Goal: Information Seeking & Learning: Learn about a topic

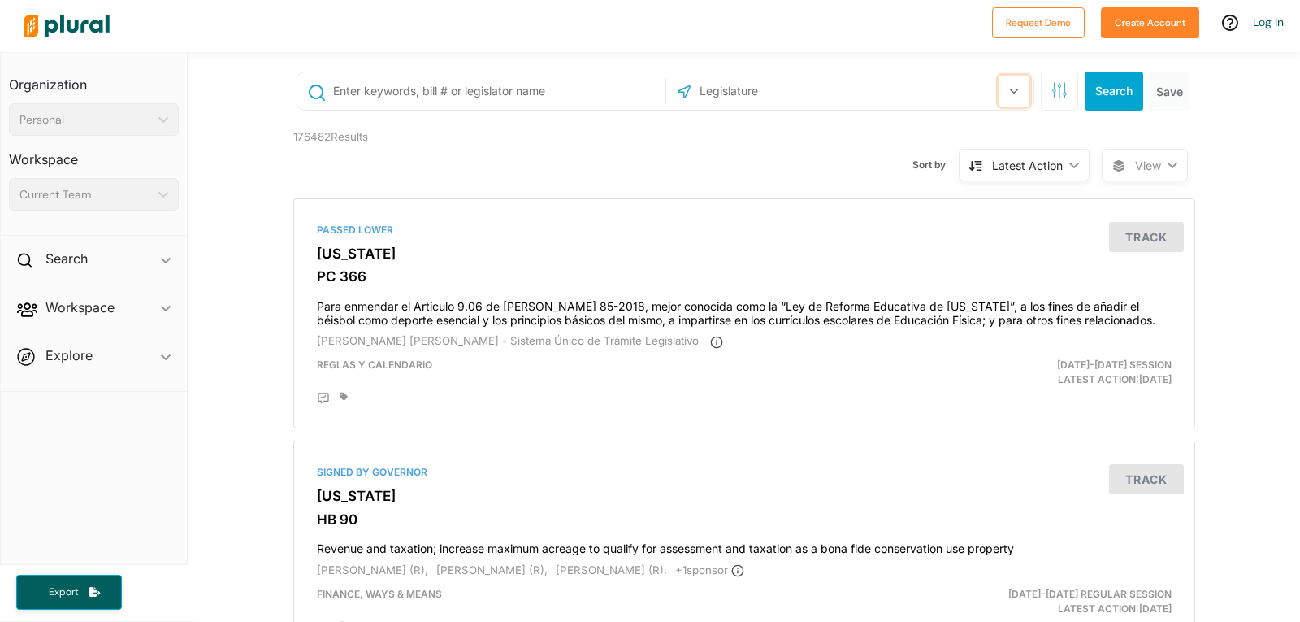
click at [1009, 88] on icon "button" at bounding box center [1014, 91] width 10 height 7
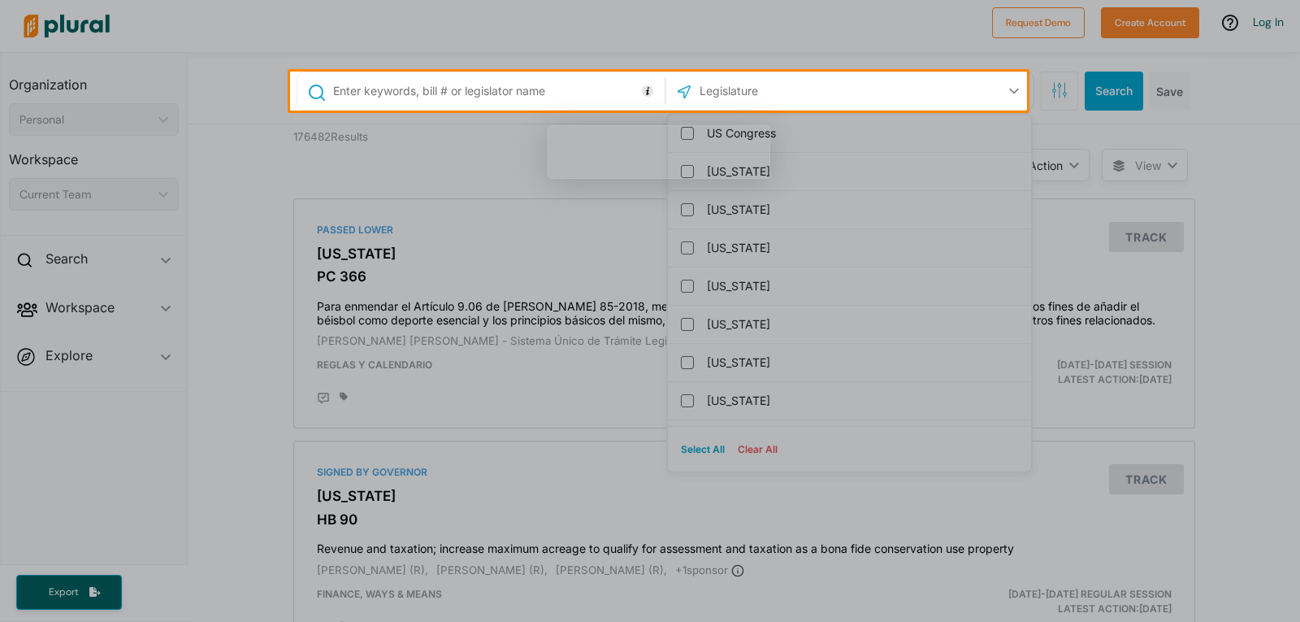
click at [237, 19] on div at bounding box center [650, 36] width 1300 height 72
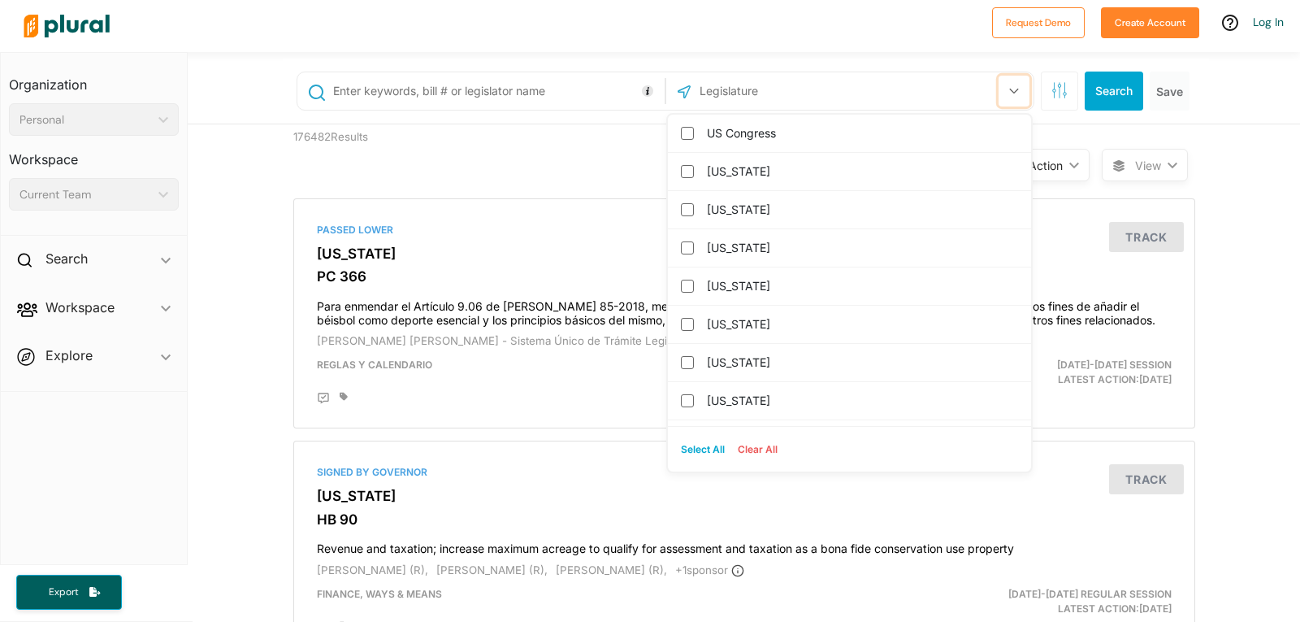
click at [1009, 91] on icon "button" at bounding box center [1014, 91] width 10 height 7
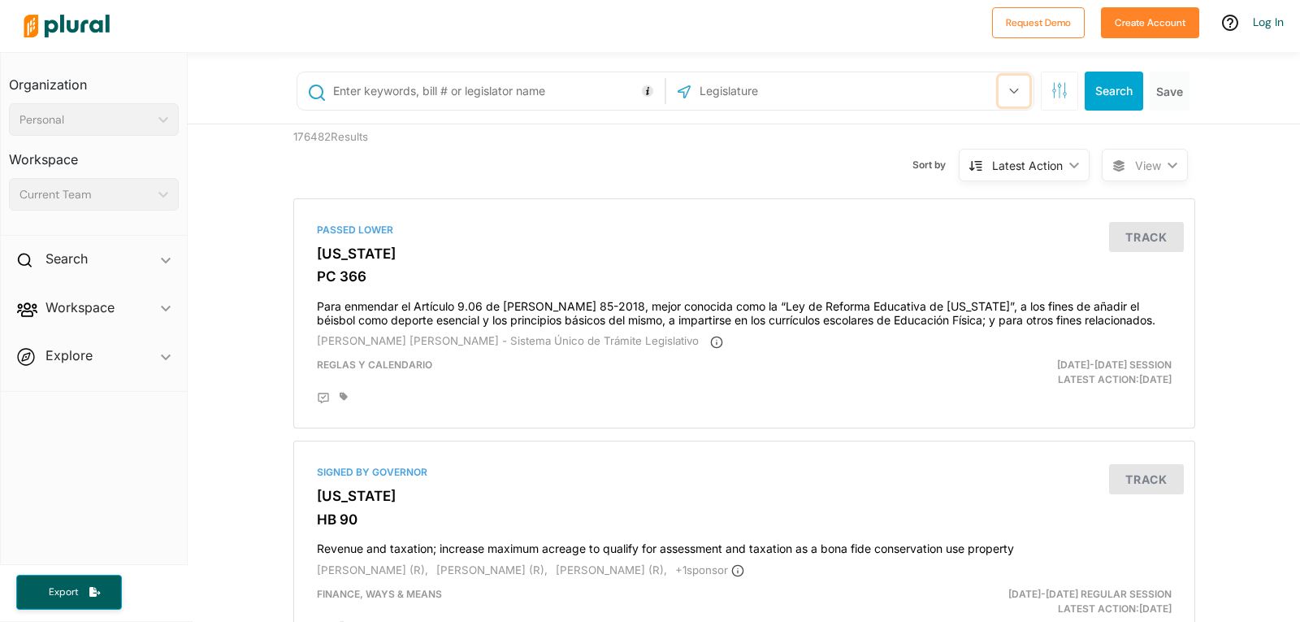
click at [1009, 91] on icon "button" at bounding box center [1014, 91] width 10 height 7
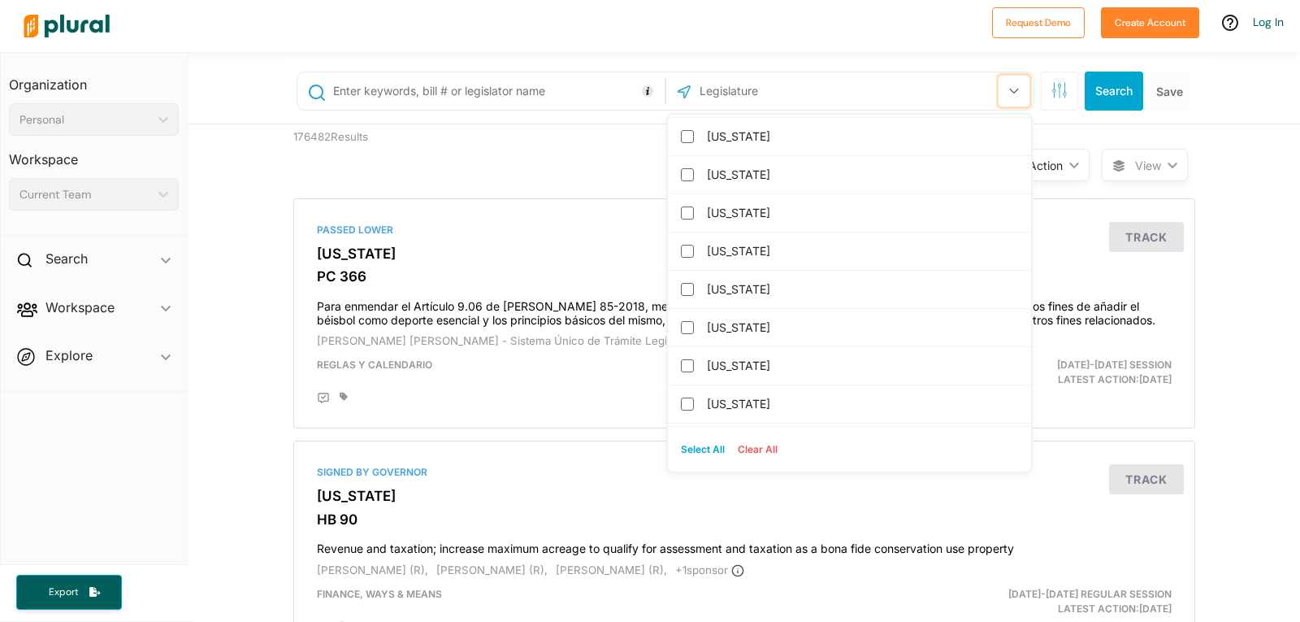
scroll to position [728, 0]
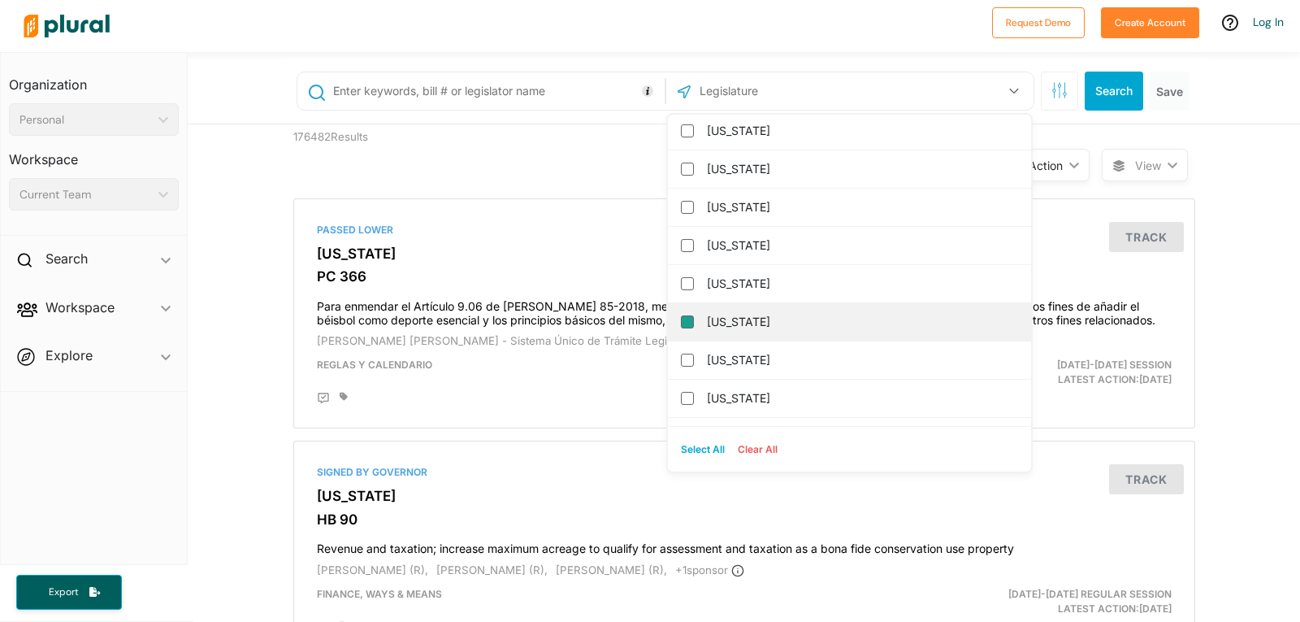
click at [681, 324] on input "[US_STATE]" at bounding box center [687, 321] width 13 height 13
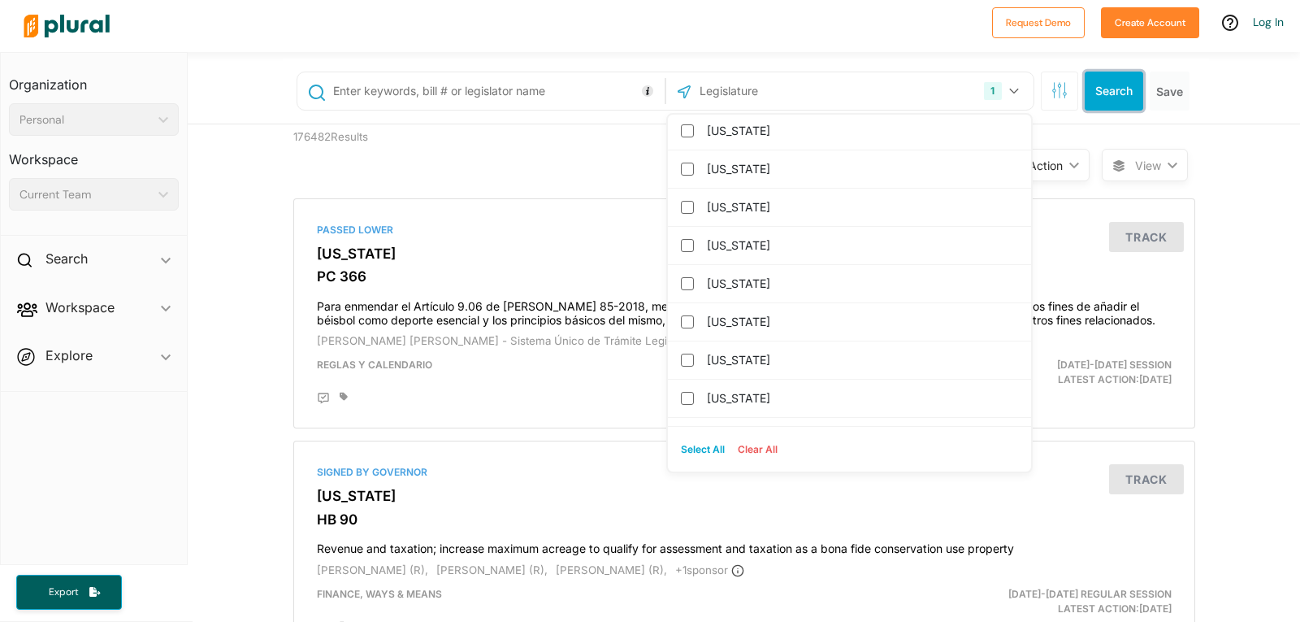
click at [1121, 88] on button "Search" at bounding box center [1114, 91] width 59 height 39
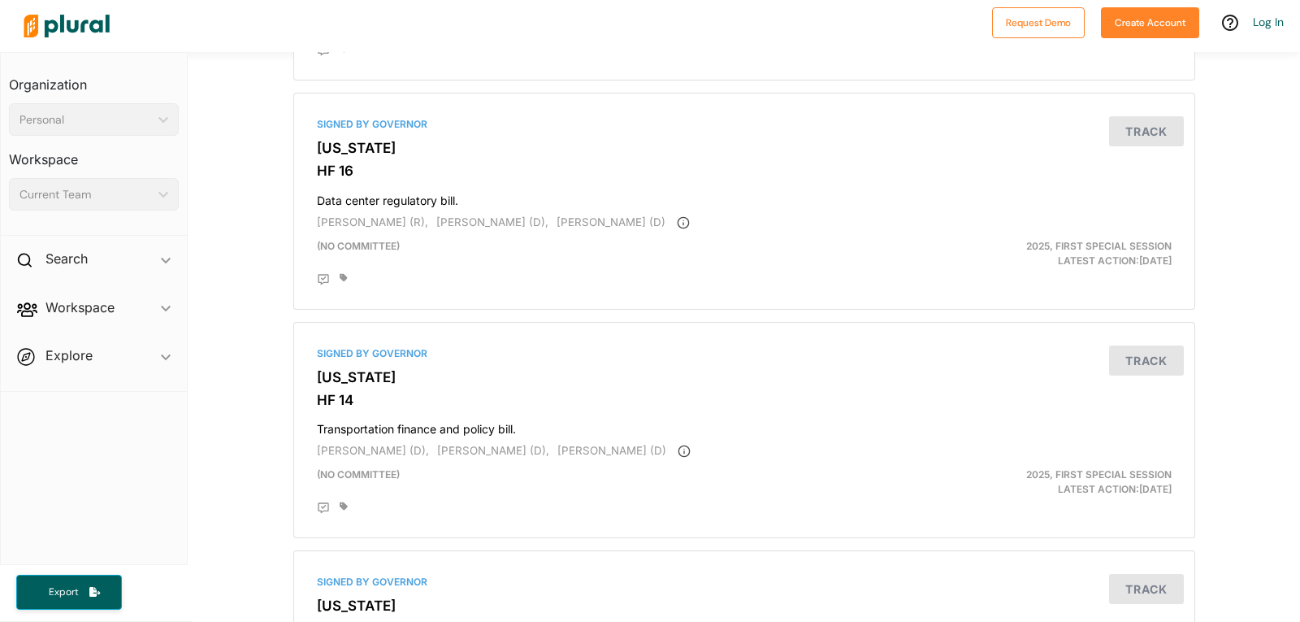
scroll to position [5415, 0]
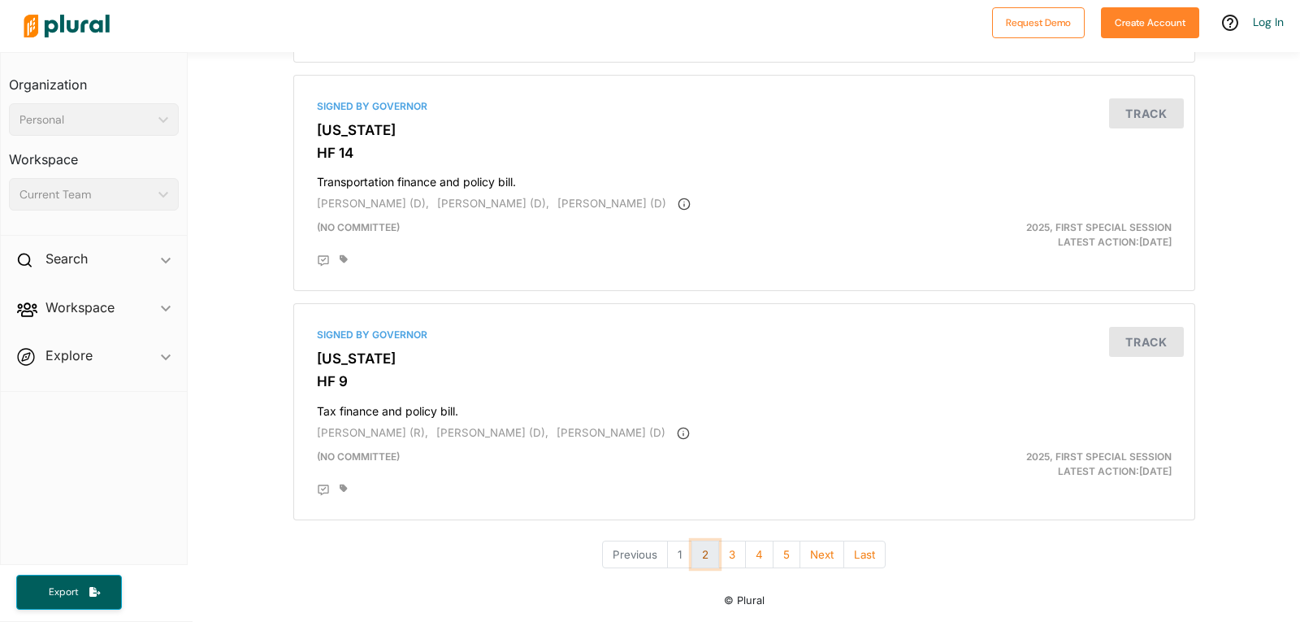
click at [699, 553] on button "2" at bounding box center [706, 554] width 28 height 28
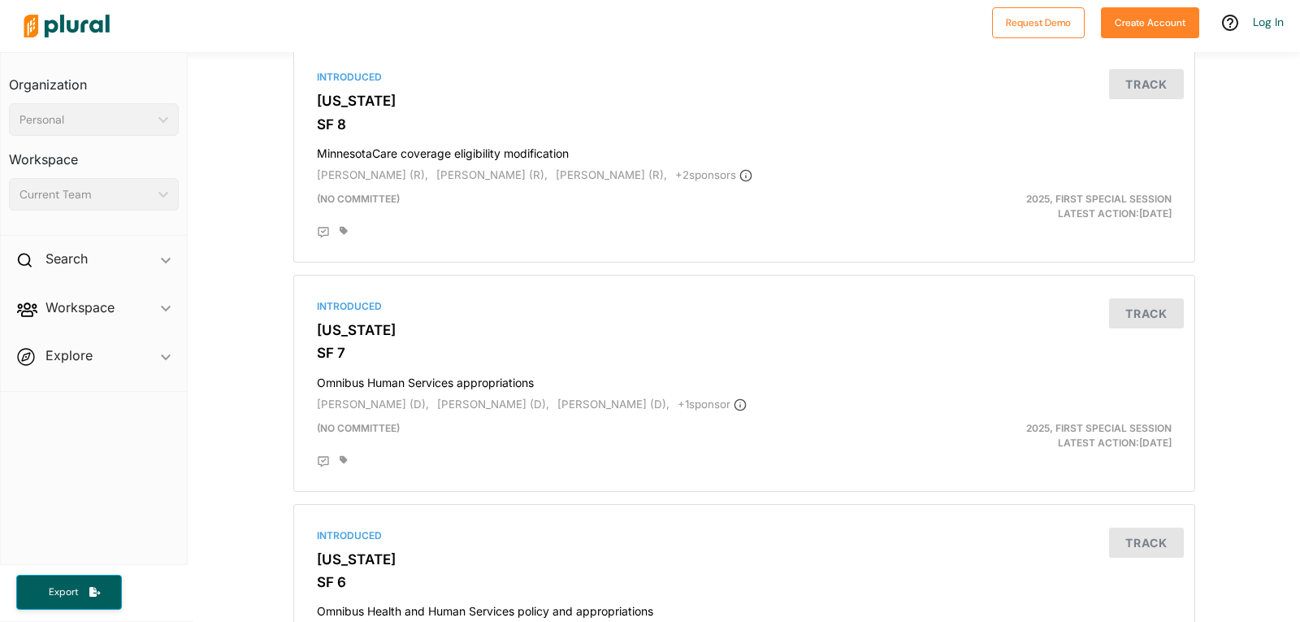
scroll to position [5188, 0]
click at [345, 74] on div "Introduced" at bounding box center [744, 76] width 855 height 15
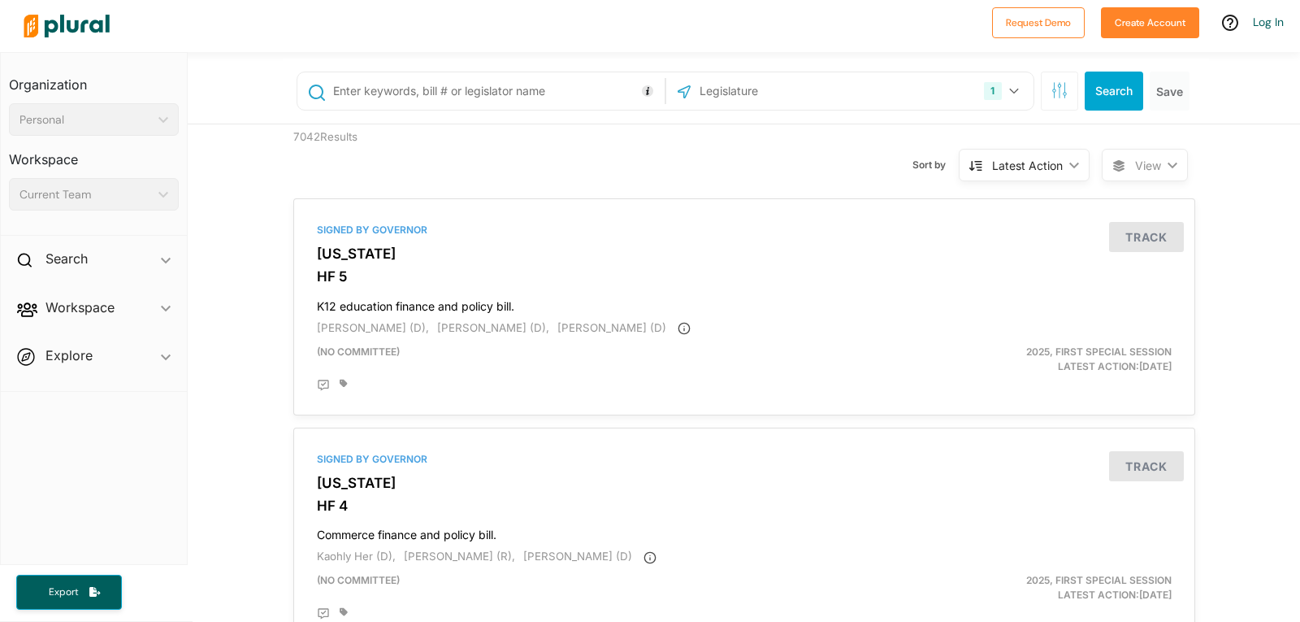
click at [382, 90] on input "text" at bounding box center [496, 91] width 329 height 31
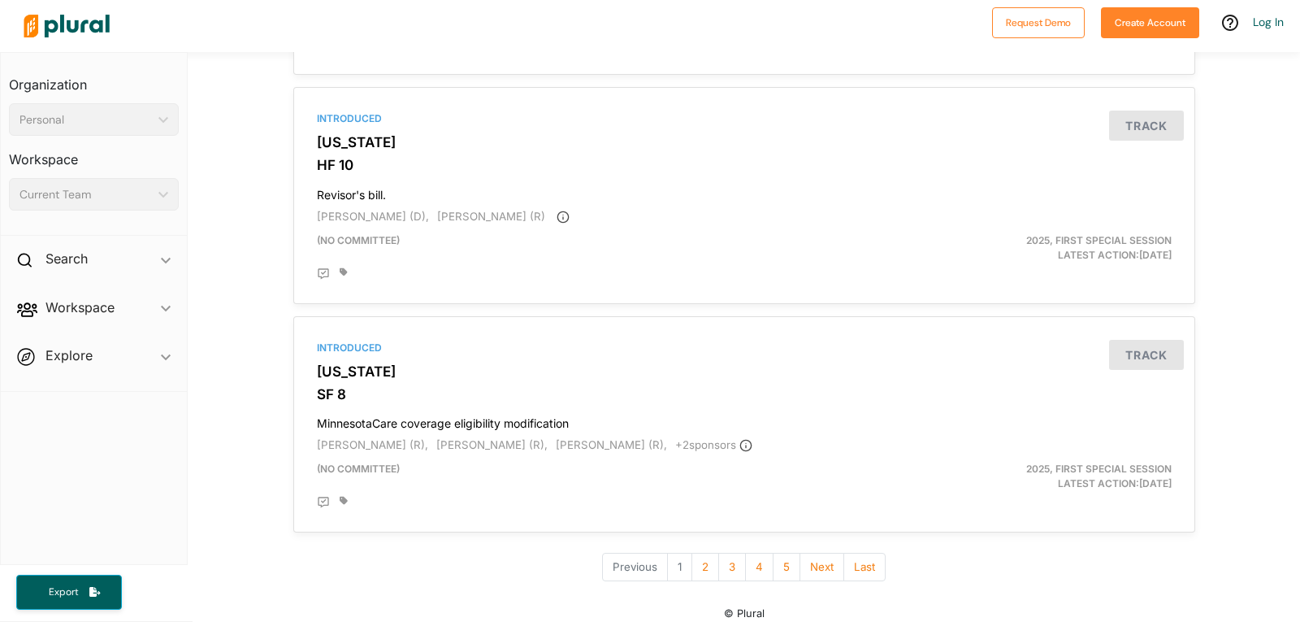
scroll to position [5388, 0]
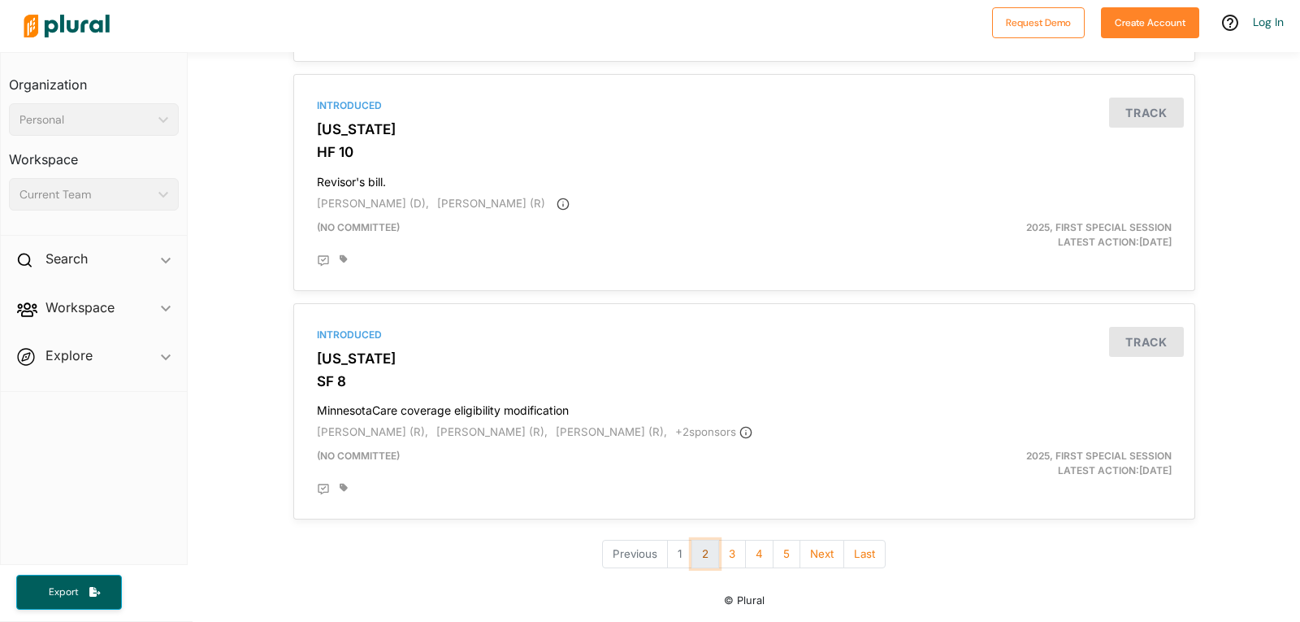
click at [697, 552] on button "2" at bounding box center [706, 554] width 28 height 28
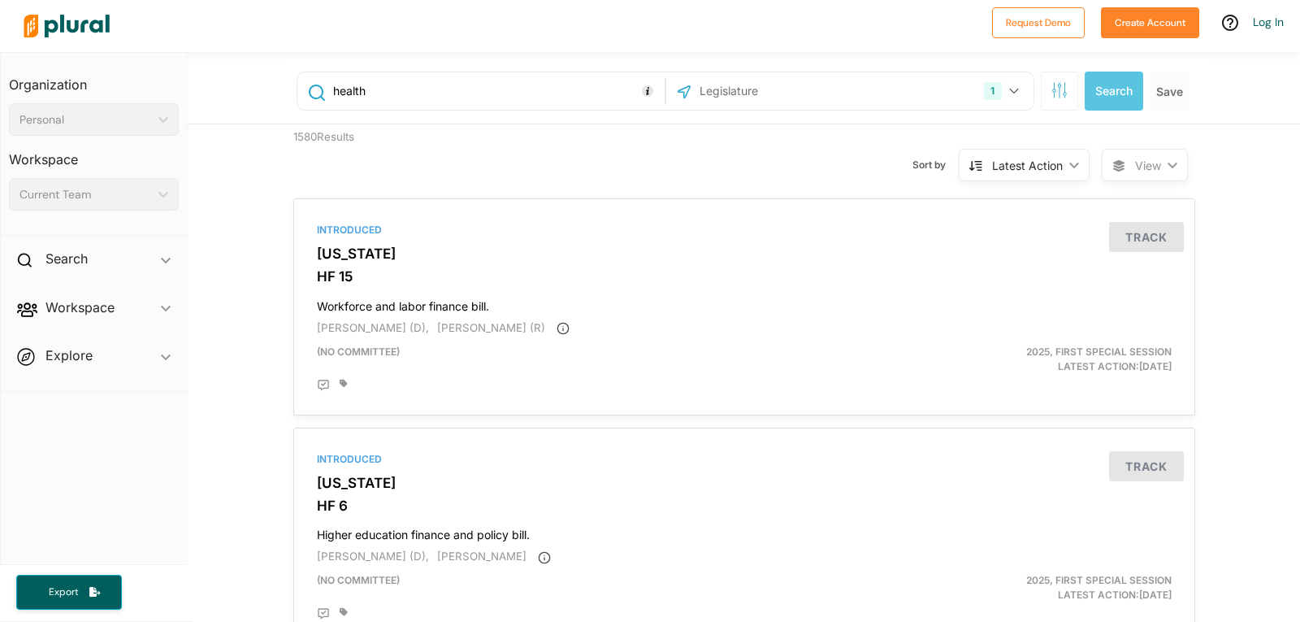
click at [332, 87] on input "health" at bounding box center [496, 91] width 329 height 31
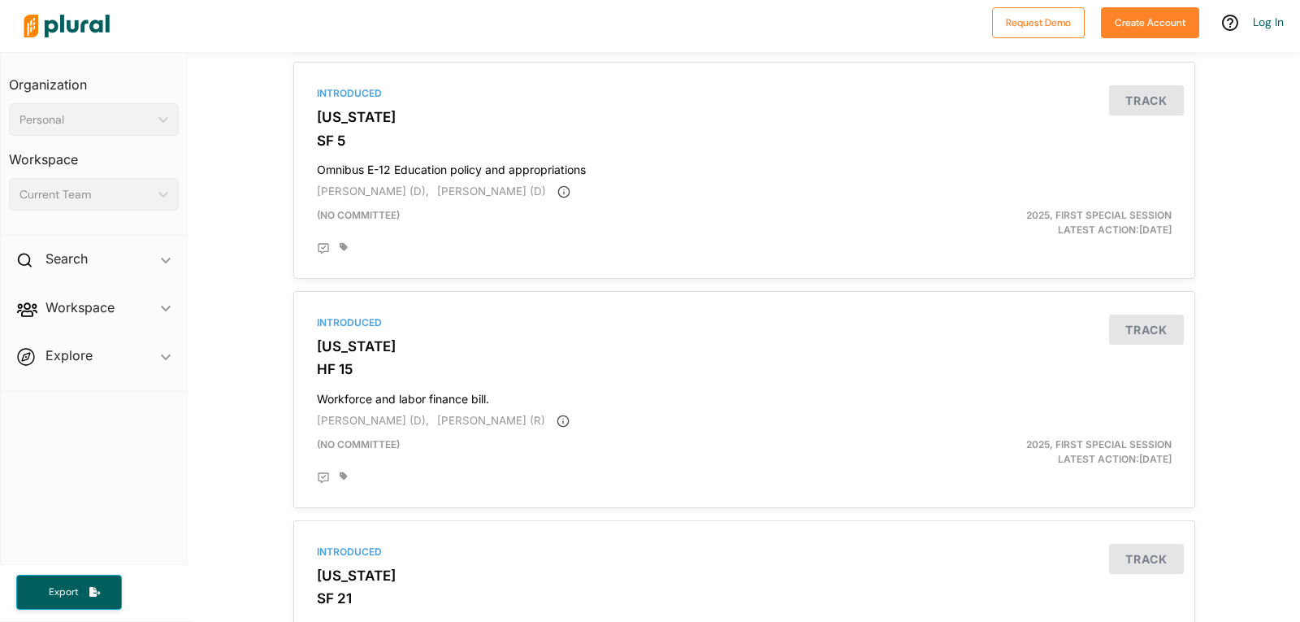
scroll to position [5388, 0]
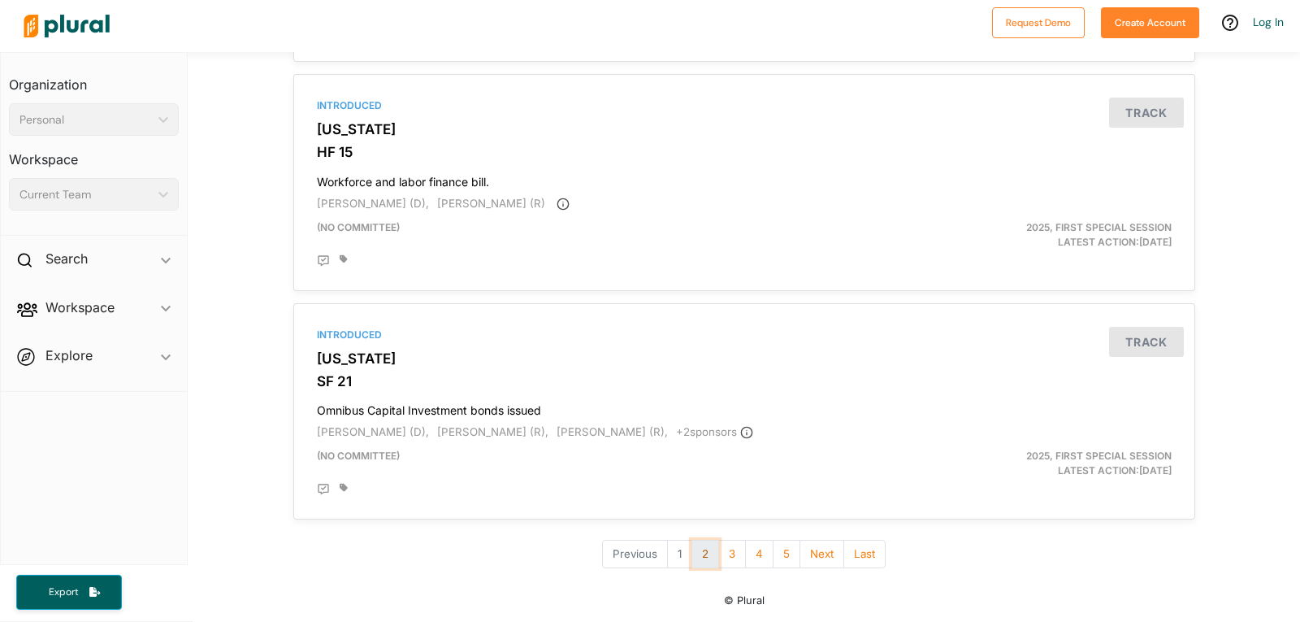
click at [702, 549] on button "2" at bounding box center [706, 554] width 28 height 28
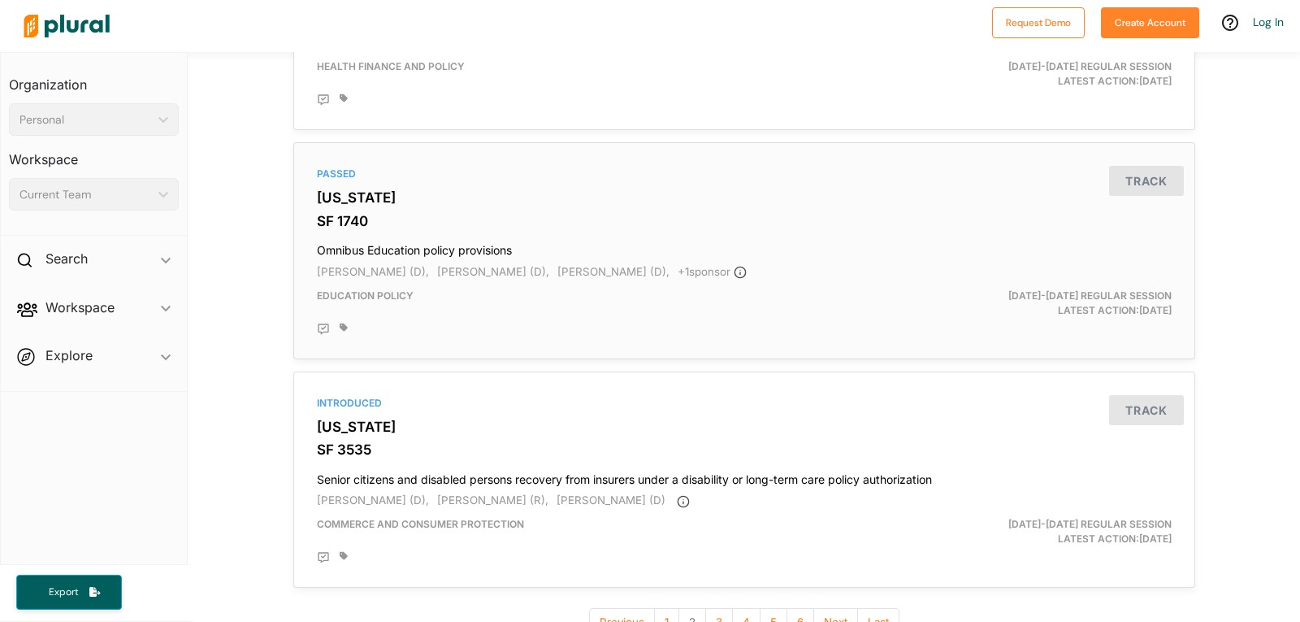
scroll to position [5443, 0]
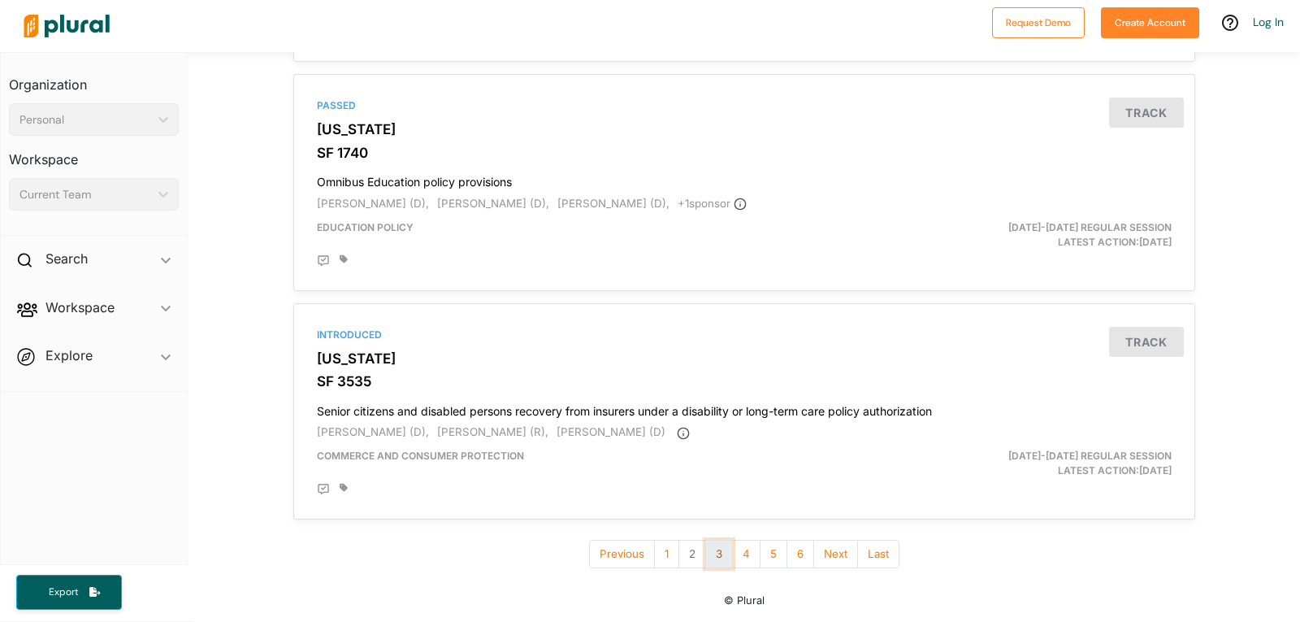
click at [714, 554] on button "3" at bounding box center [719, 554] width 28 height 28
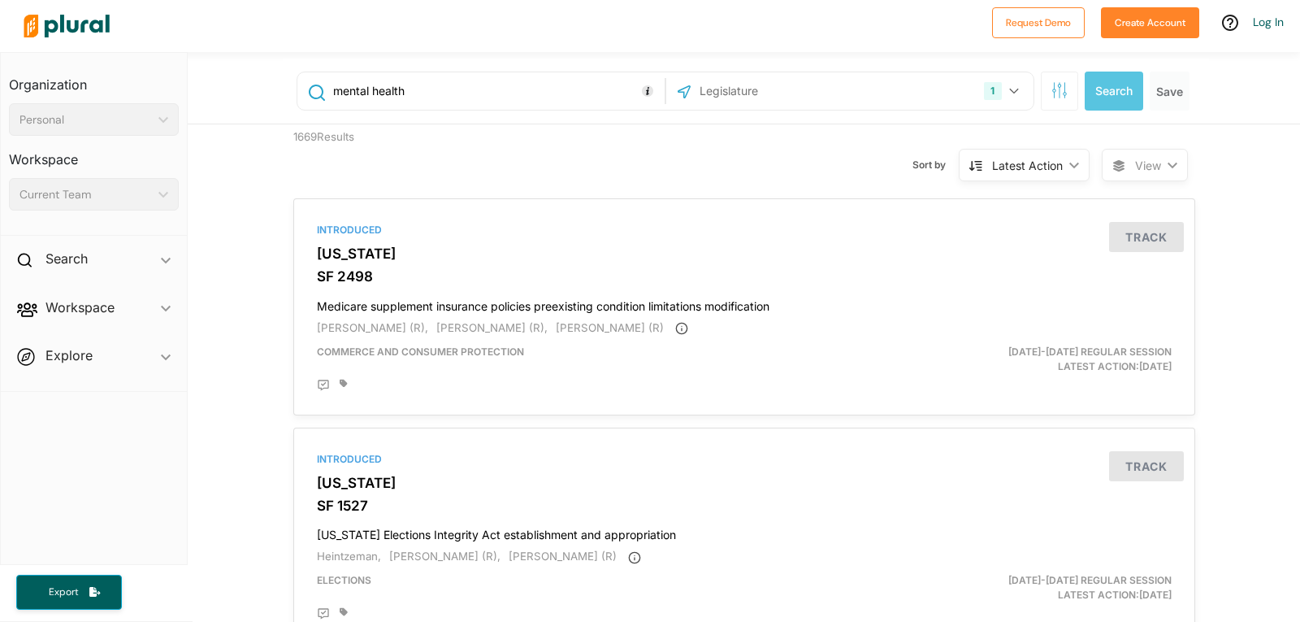
click at [362, 89] on input "mental health" at bounding box center [496, 91] width 329 height 31
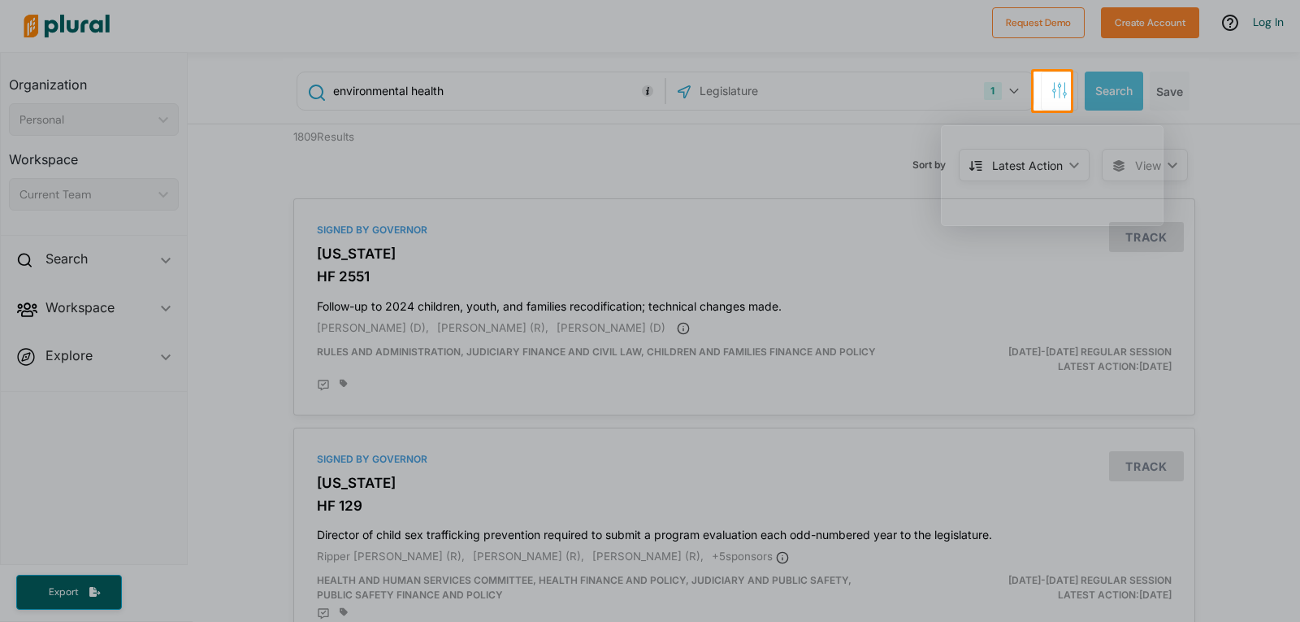
click at [606, 160] on div at bounding box center [650, 366] width 1300 height 511
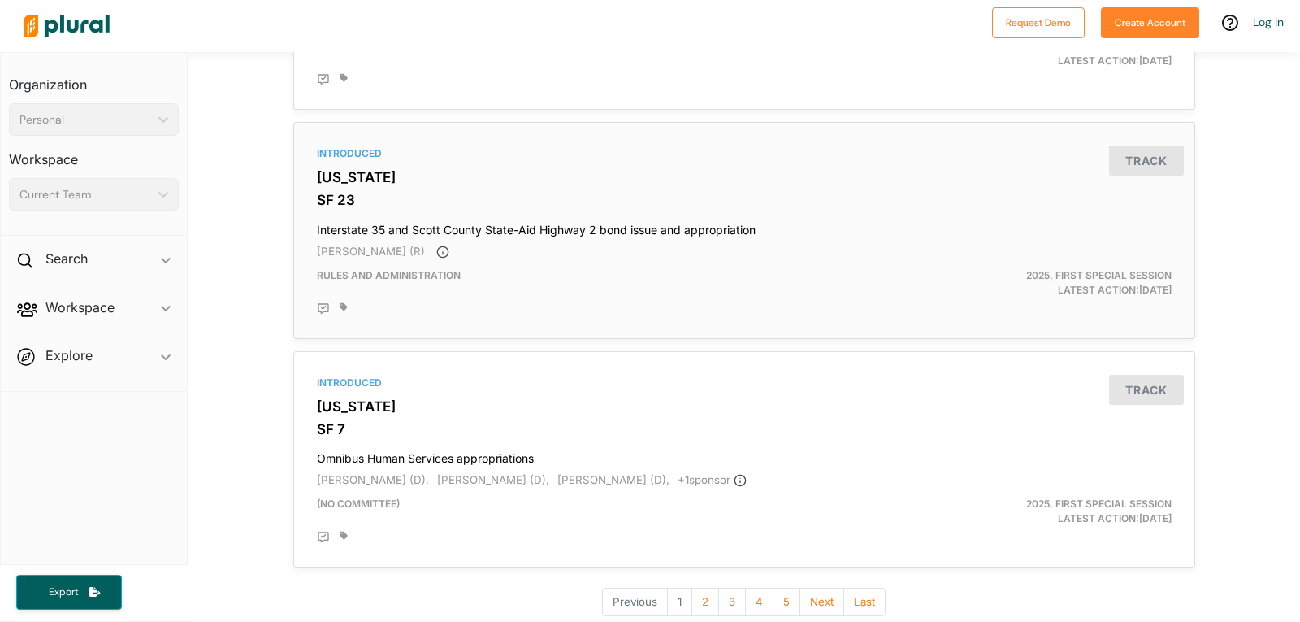
scroll to position [5388, 0]
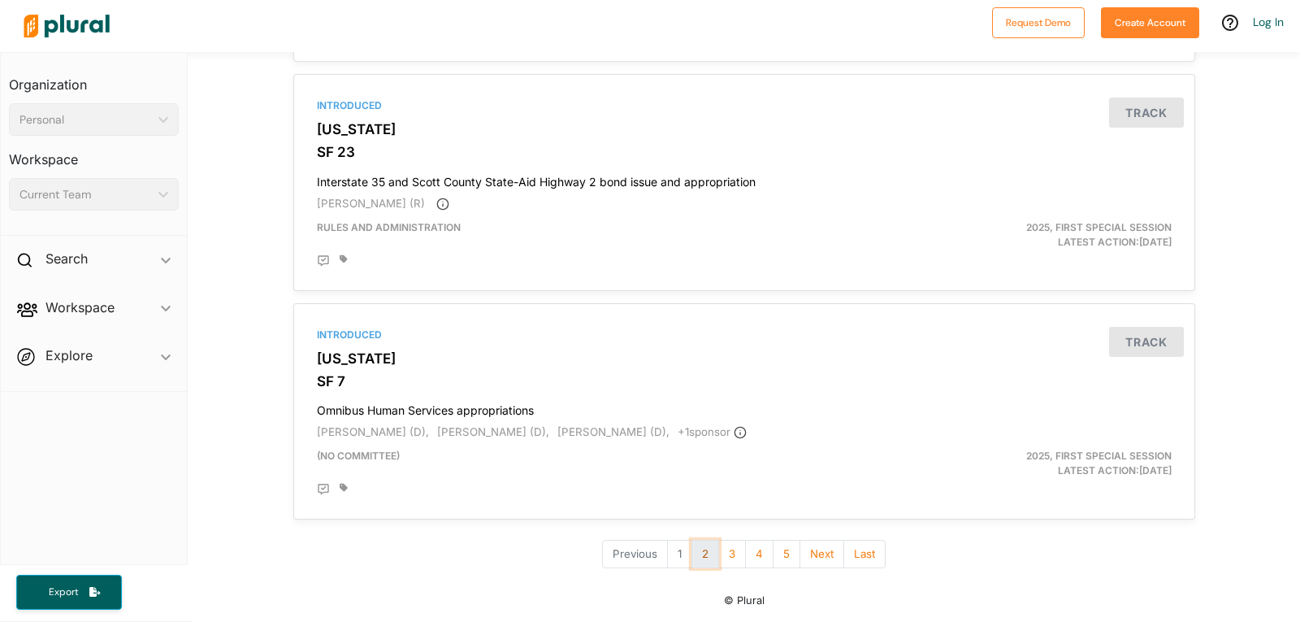
click at [693, 555] on button "2" at bounding box center [706, 554] width 28 height 28
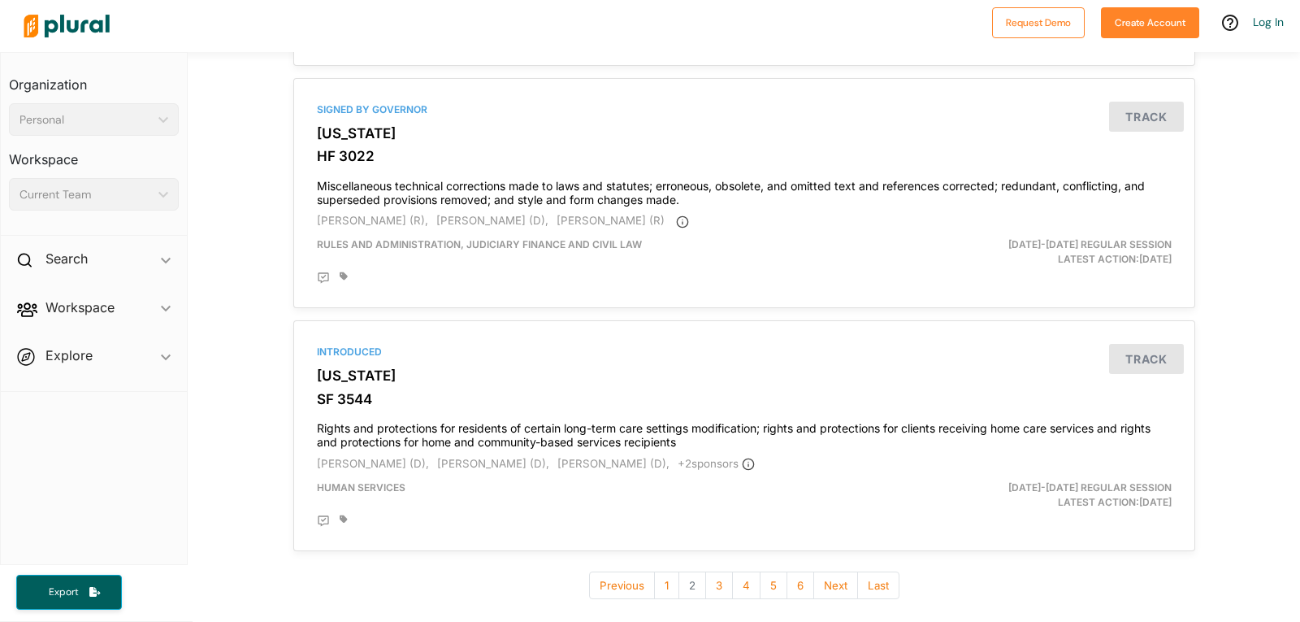
scroll to position [5415, 0]
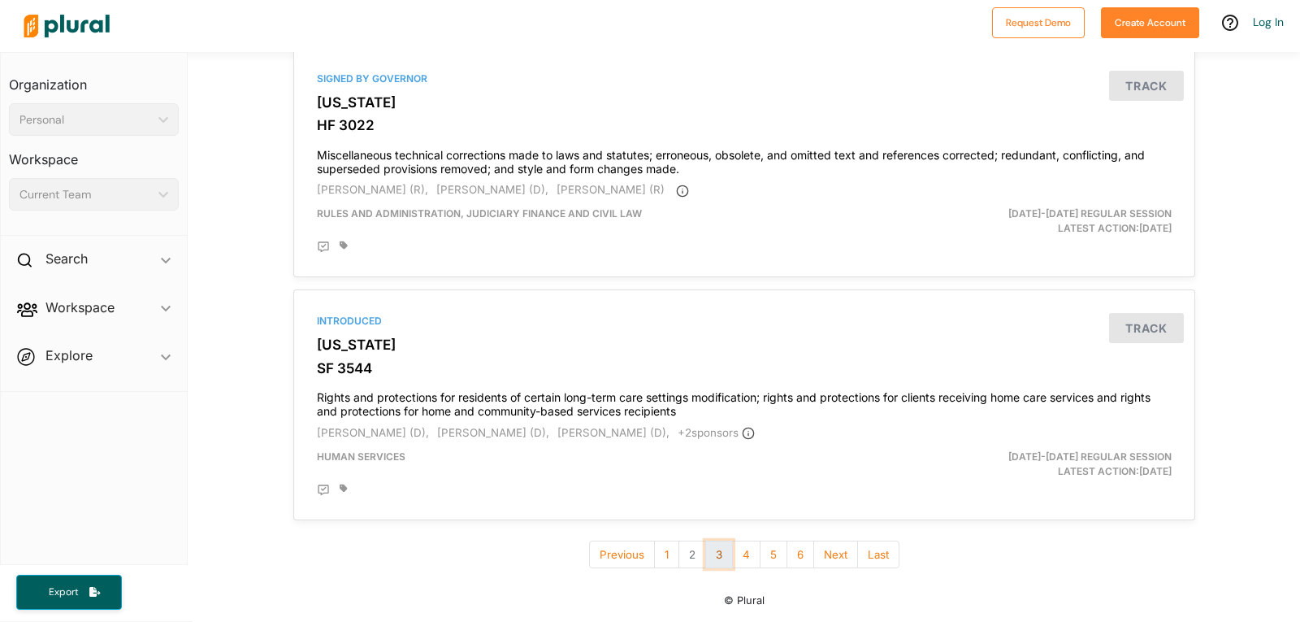
click at [711, 553] on button "3" at bounding box center [719, 554] width 28 height 28
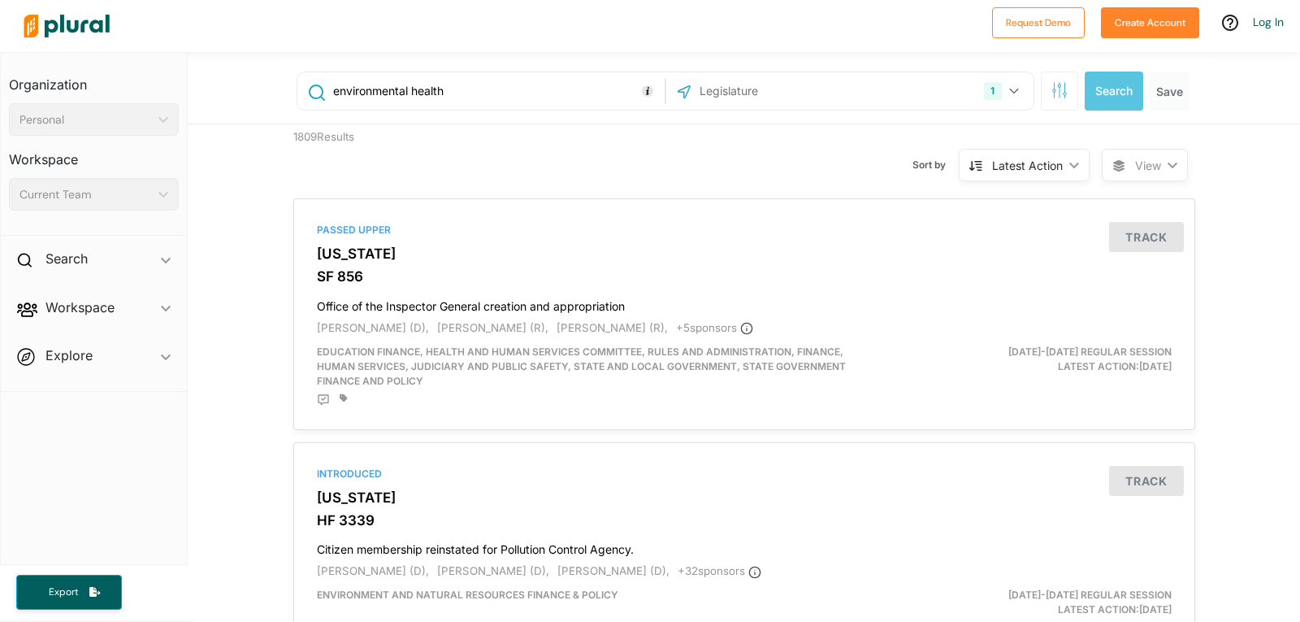
drag, startPoint x: 447, startPoint y: 95, endPoint x: 321, endPoint y: 100, distance: 126.1
click at [321, 100] on div "environmental health" at bounding box center [481, 91] width 359 height 31
type input "education"
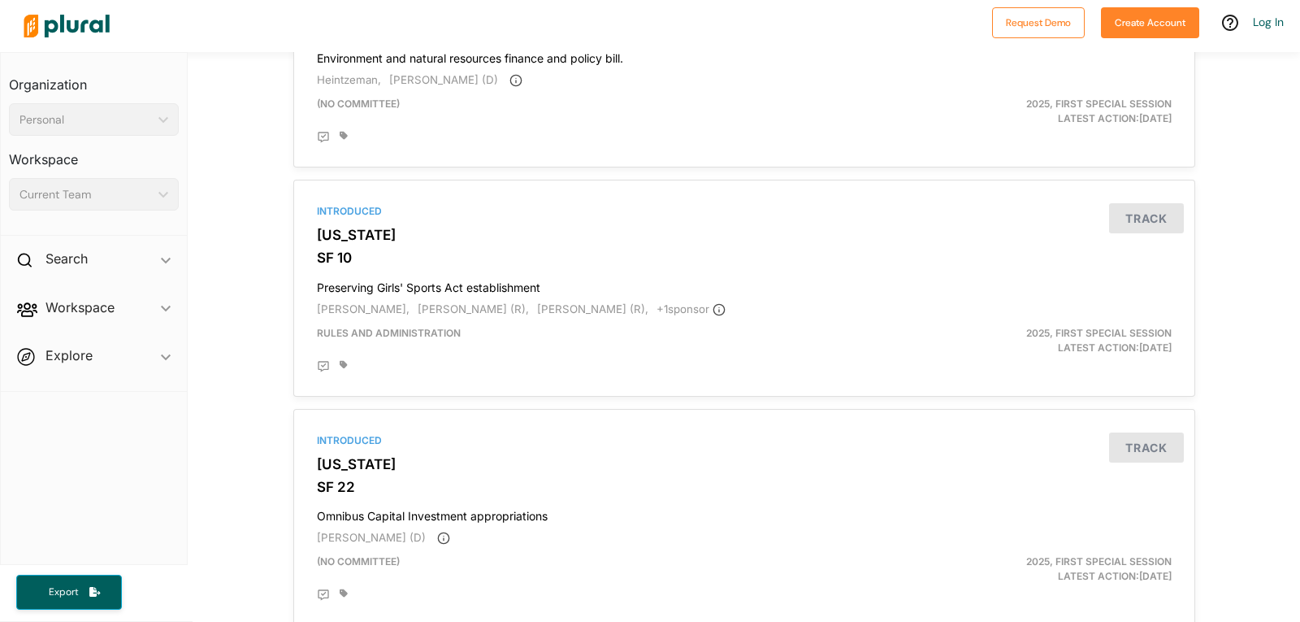
scroll to position [5388, 0]
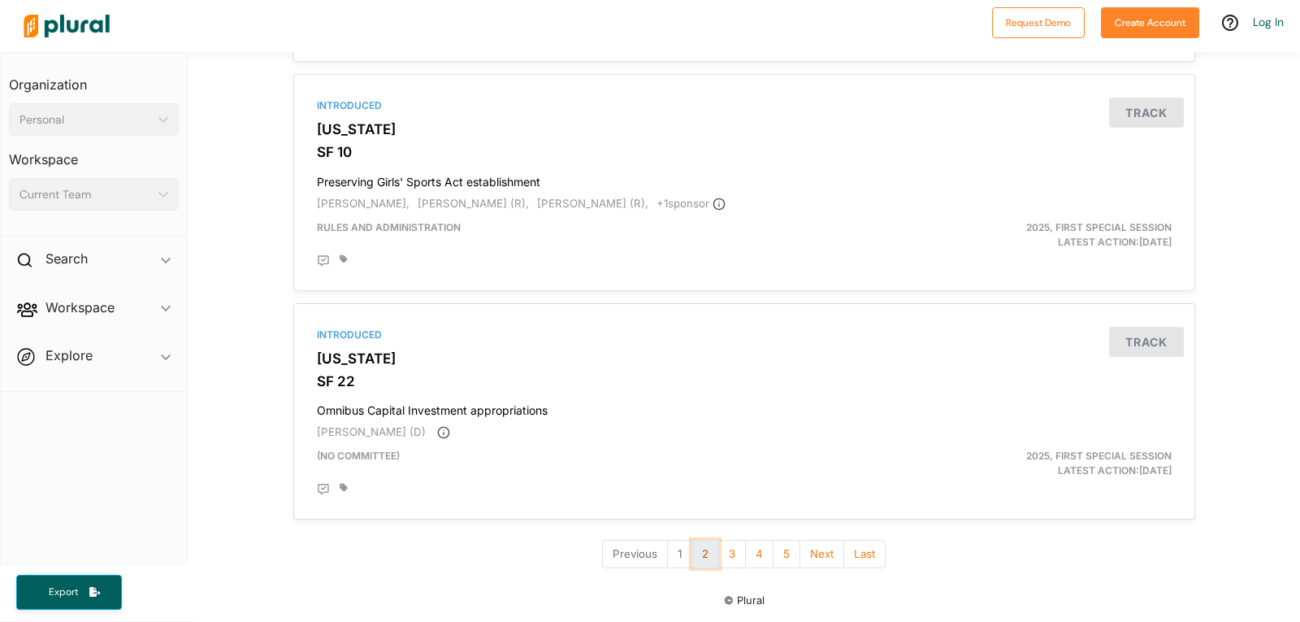
click at [707, 553] on button "2" at bounding box center [706, 554] width 28 height 28
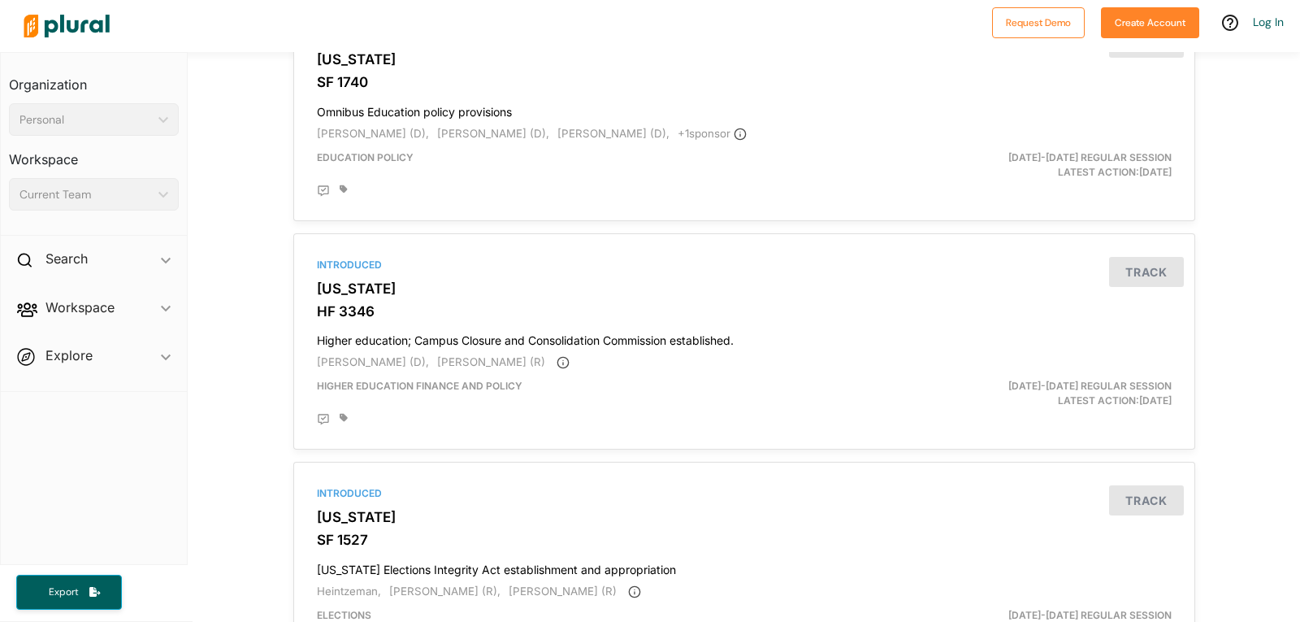
scroll to position [5429, 0]
